Goal: Task Accomplishment & Management: Manage account settings

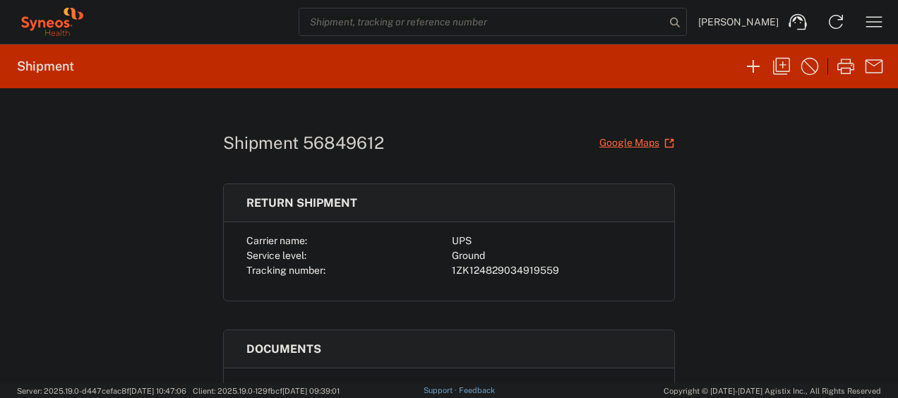
click at [872, 11] on icon "button" at bounding box center [874, 22] width 23 height 23
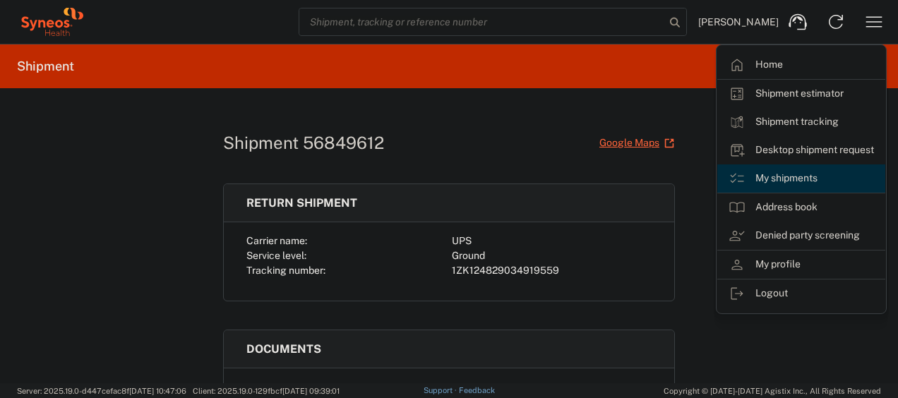
click at [777, 170] on link "My shipments" at bounding box center [802, 179] width 168 height 28
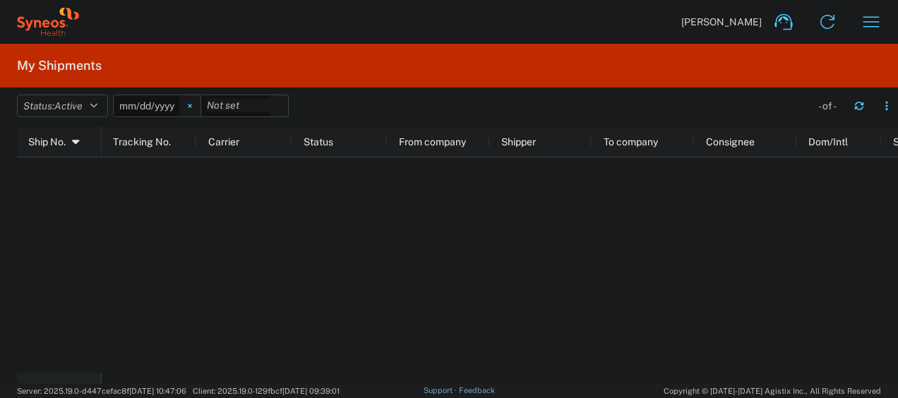
click at [191, 106] on svg-icon at bounding box center [189, 105] width 21 height 21
click at [89, 108] on button "Status: Active" at bounding box center [62, 106] width 91 height 23
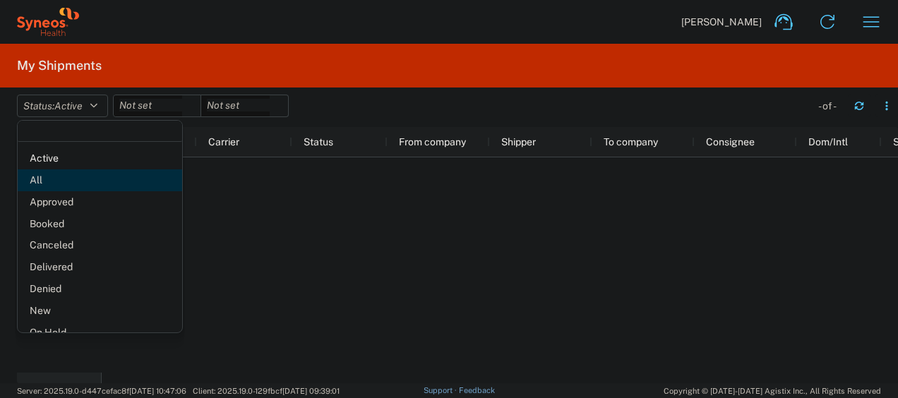
click at [69, 179] on span "All" at bounding box center [100, 181] width 165 height 22
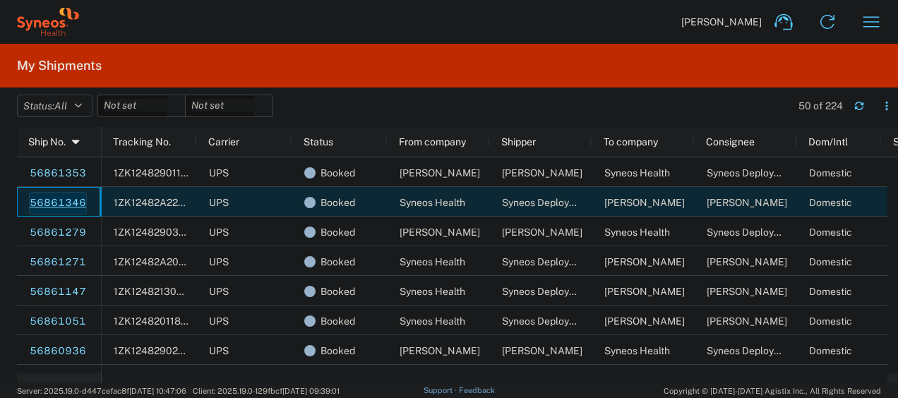
click at [55, 201] on link "56861346" at bounding box center [58, 203] width 58 height 23
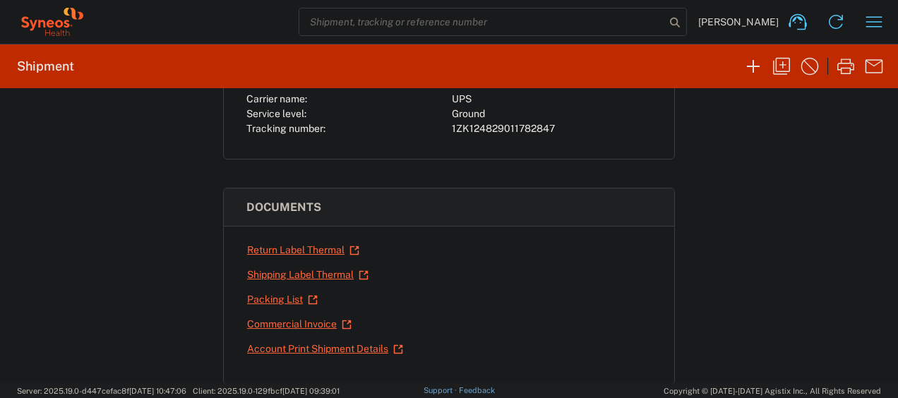
scroll to position [154, 0]
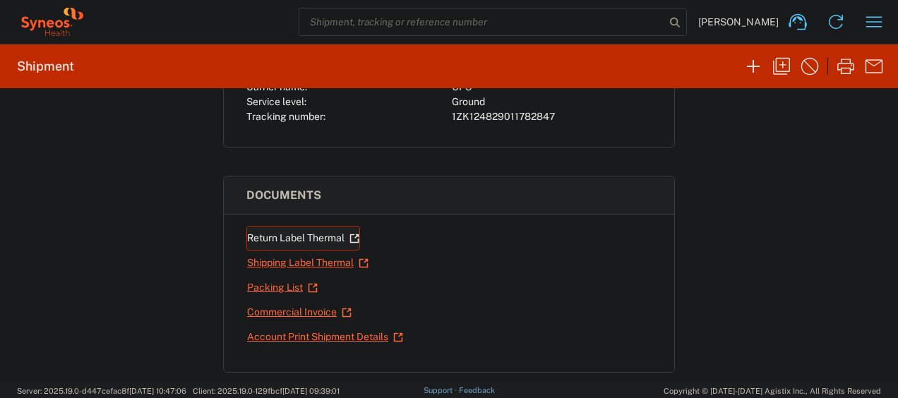
click at [289, 233] on link "Return Label Thermal" at bounding box center [303, 238] width 114 height 25
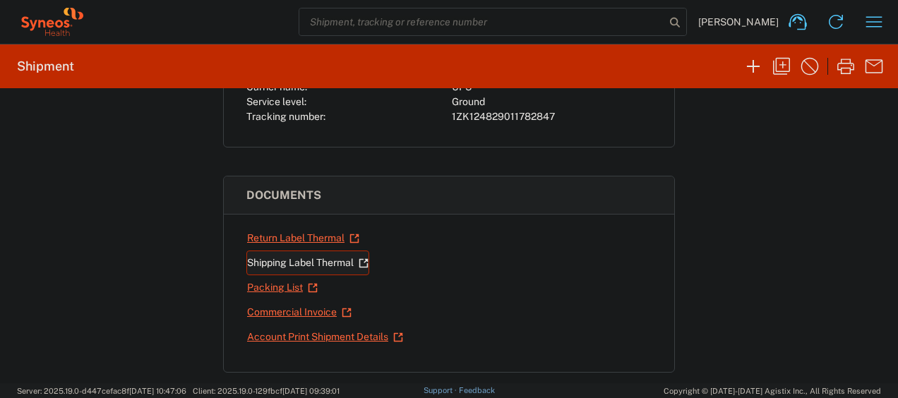
click at [271, 267] on link "Shipping Label Thermal" at bounding box center [307, 263] width 123 height 25
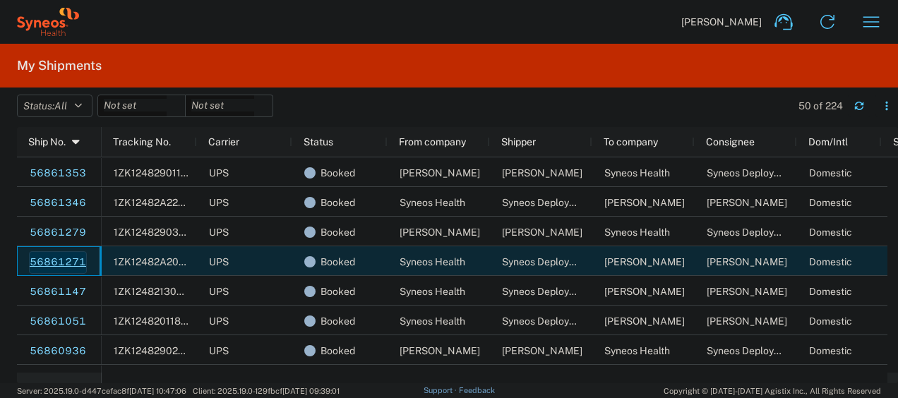
click at [63, 265] on link "56861271" at bounding box center [58, 262] width 58 height 23
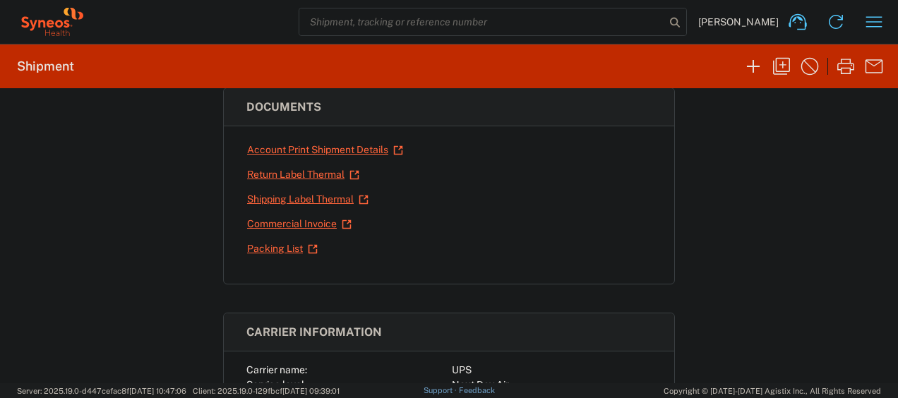
scroll to position [285, 0]
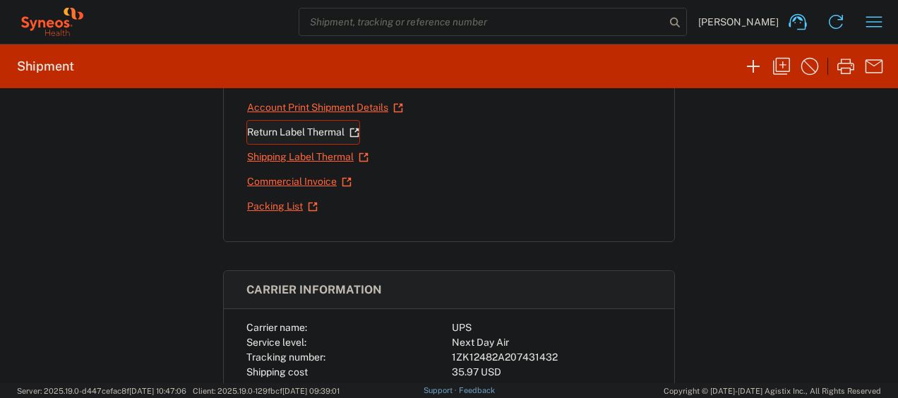
click at [288, 131] on link "Return Label Thermal" at bounding box center [303, 132] width 114 height 25
click at [292, 155] on link "Shipping Label Thermal" at bounding box center [307, 157] width 123 height 25
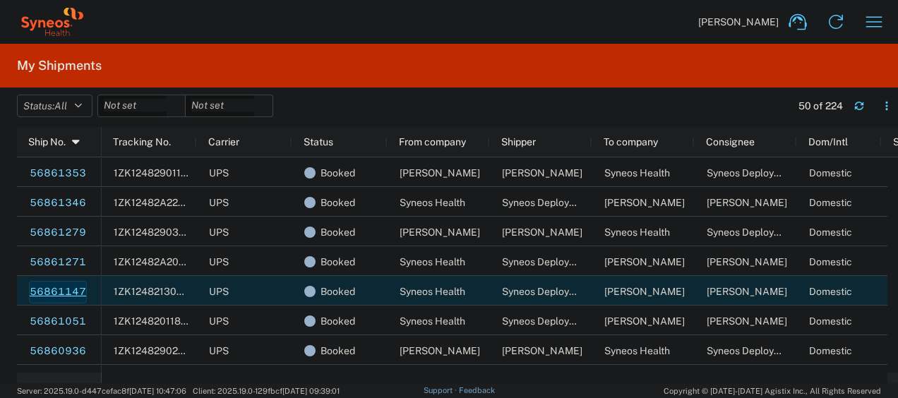
click at [61, 288] on link "56861147" at bounding box center [58, 292] width 58 height 23
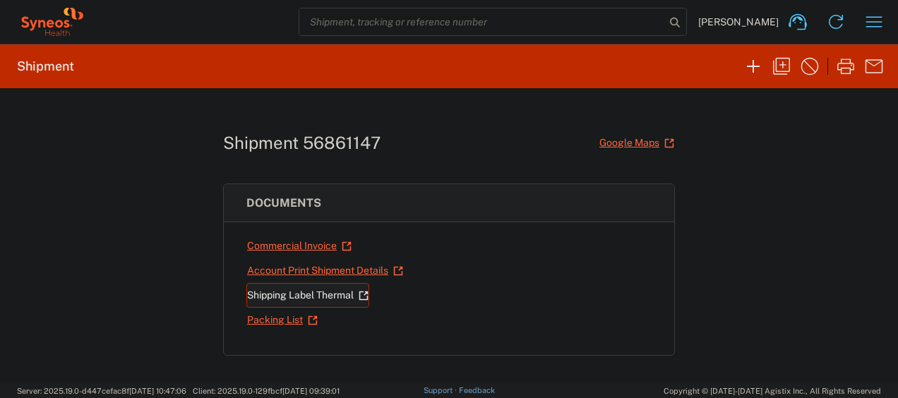
click at [275, 297] on link "Shipping Label Thermal" at bounding box center [307, 295] width 123 height 25
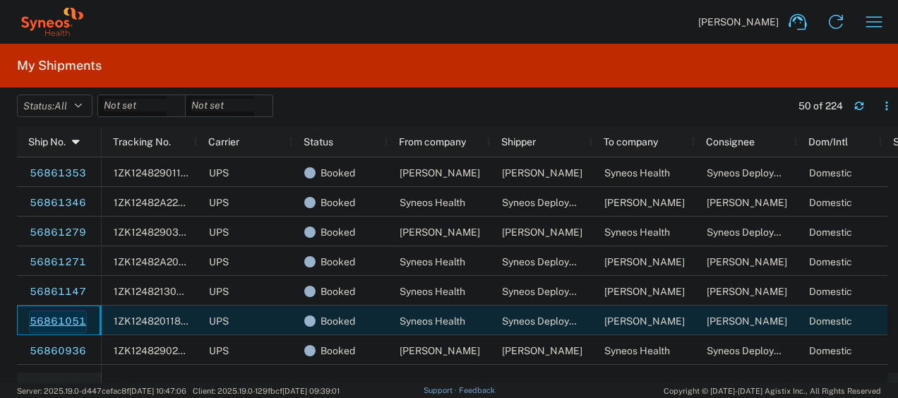
click at [53, 324] on link "56861051" at bounding box center [58, 322] width 58 height 23
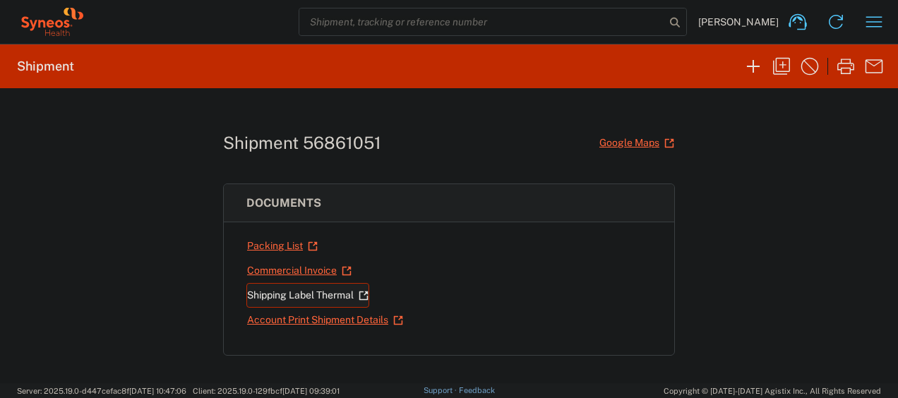
click at [274, 288] on link "Shipping Label Thermal" at bounding box center [307, 295] width 123 height 25
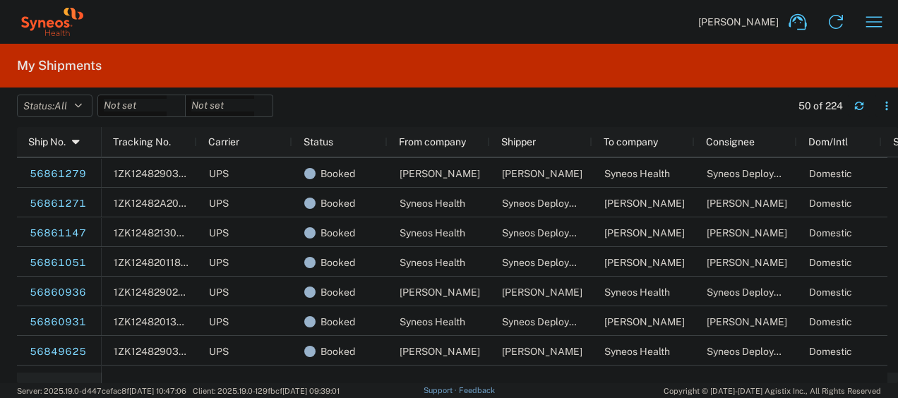
click at [198, 385] on span "Server: 2025.19.0-d447cefac8f [DATE] 10:47:06 Client: 2025.19.0-129fbcf [DATE] …" at bounding box center [178, 391] width 323 height 13
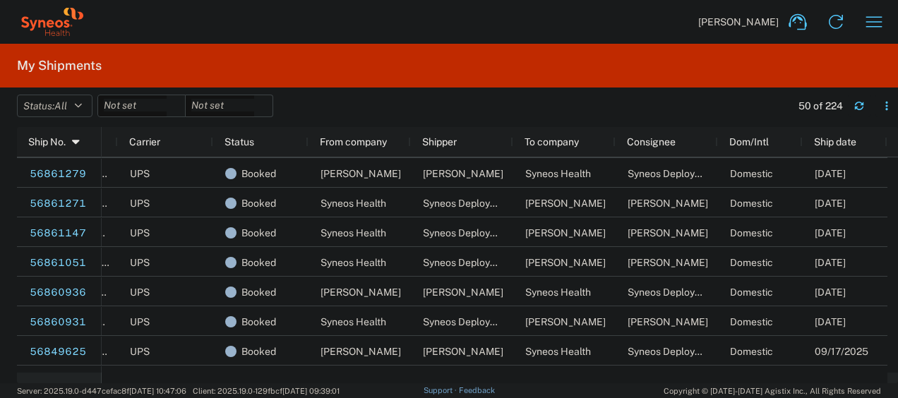
scroll to position [0, 52]
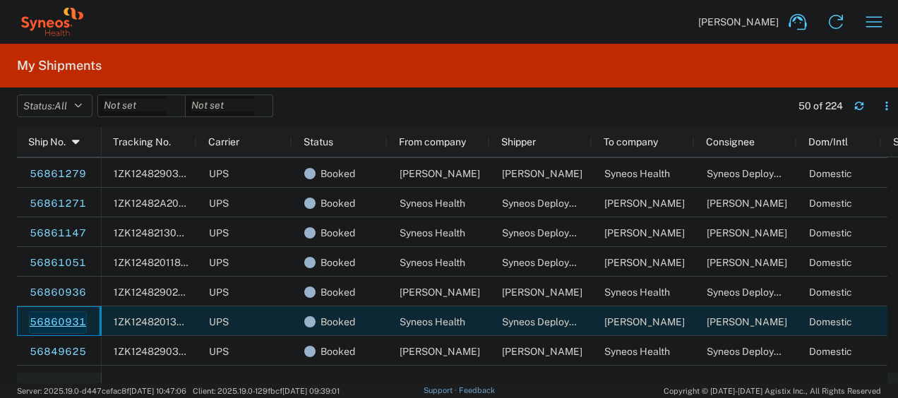
click at [57, 320] on link "56860931" at bounding box center [58, 322] width 58 height 23
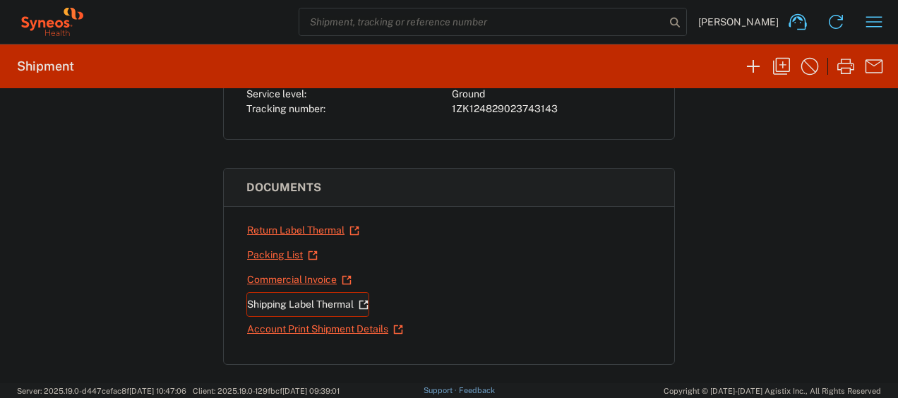
click at [259, 297] on link "Shipping Label Thermal" at bounding box center [307, 304] width 123 height 25
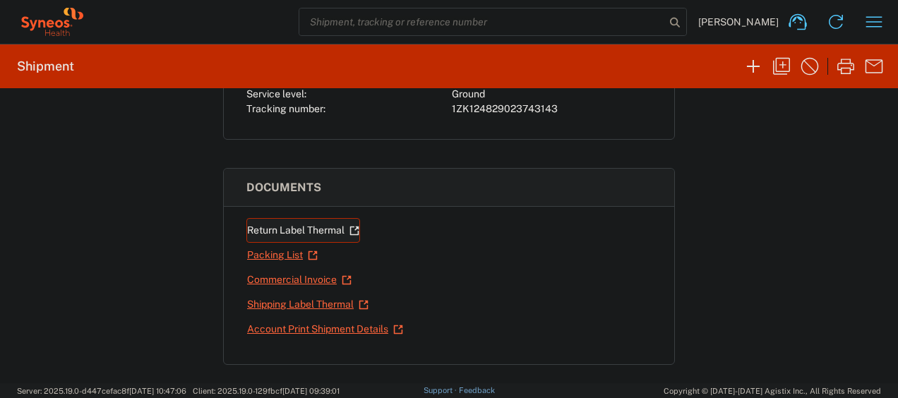
click at [268, 222] on link "Return Label Thermal" at bounding box center [303, 230] width 114 height 25
